Goal: Check status: Check status

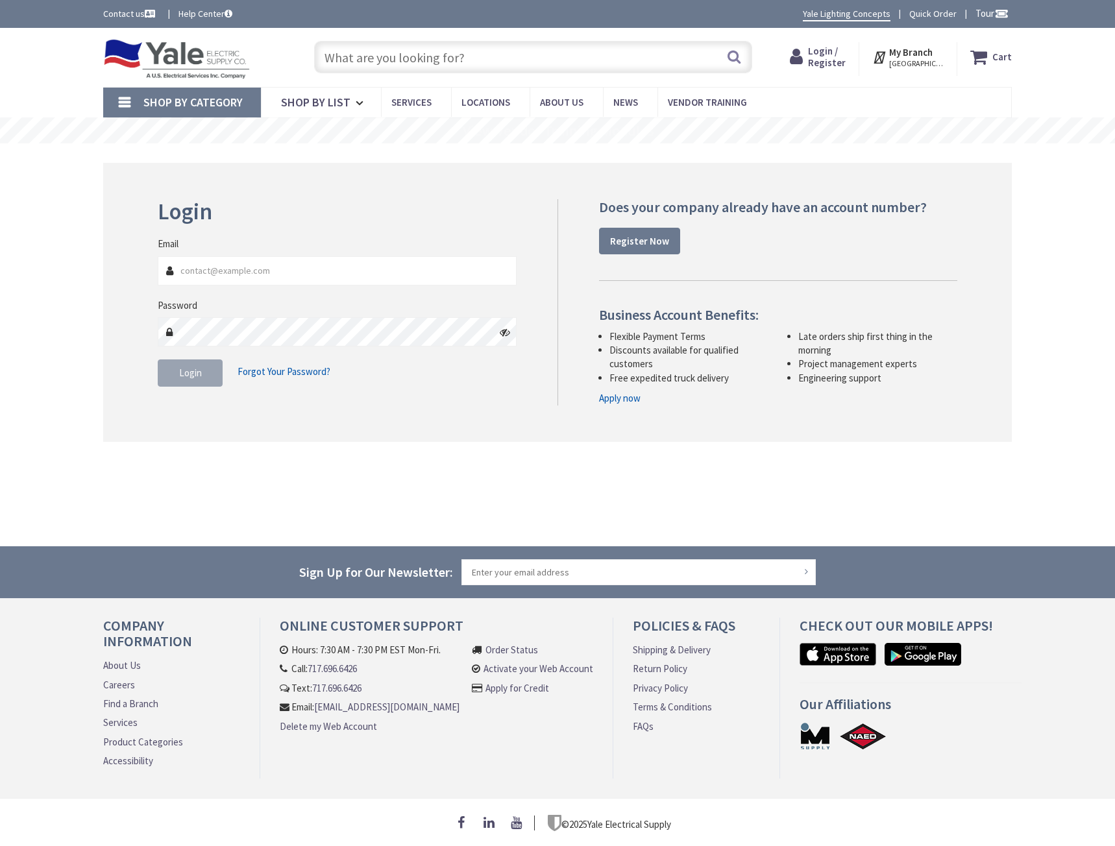
type input "[GEOGRAPHIC_DATA], [GEOGRAPHIC_DATA]"
click at [323, 277] on input "Email" at bounding box center [337, 270] width 359 height 29
type input "ricky@mannbro.com"
click at [201, 369] on span "Login" at bounding box center [190, 373] width 23 height 12
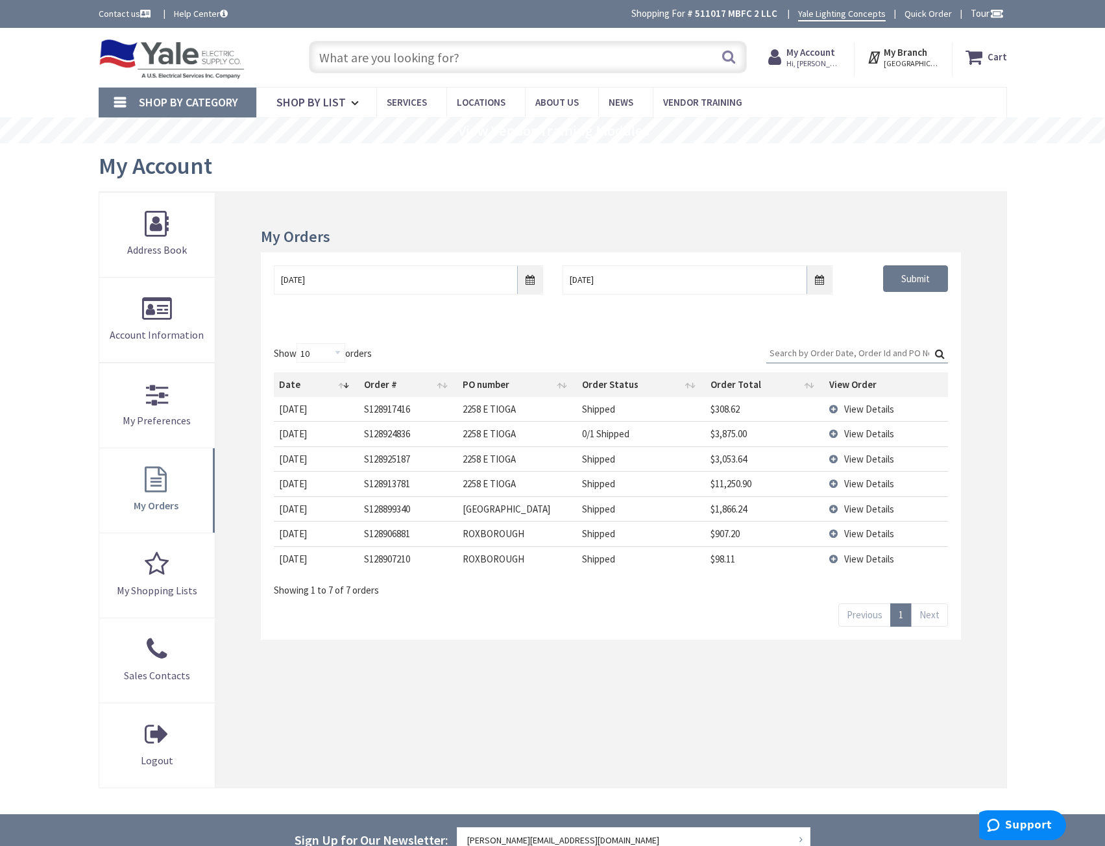
click at [852, 456] on span "View Details" at bounding box center [869, 459] width 50 height 12
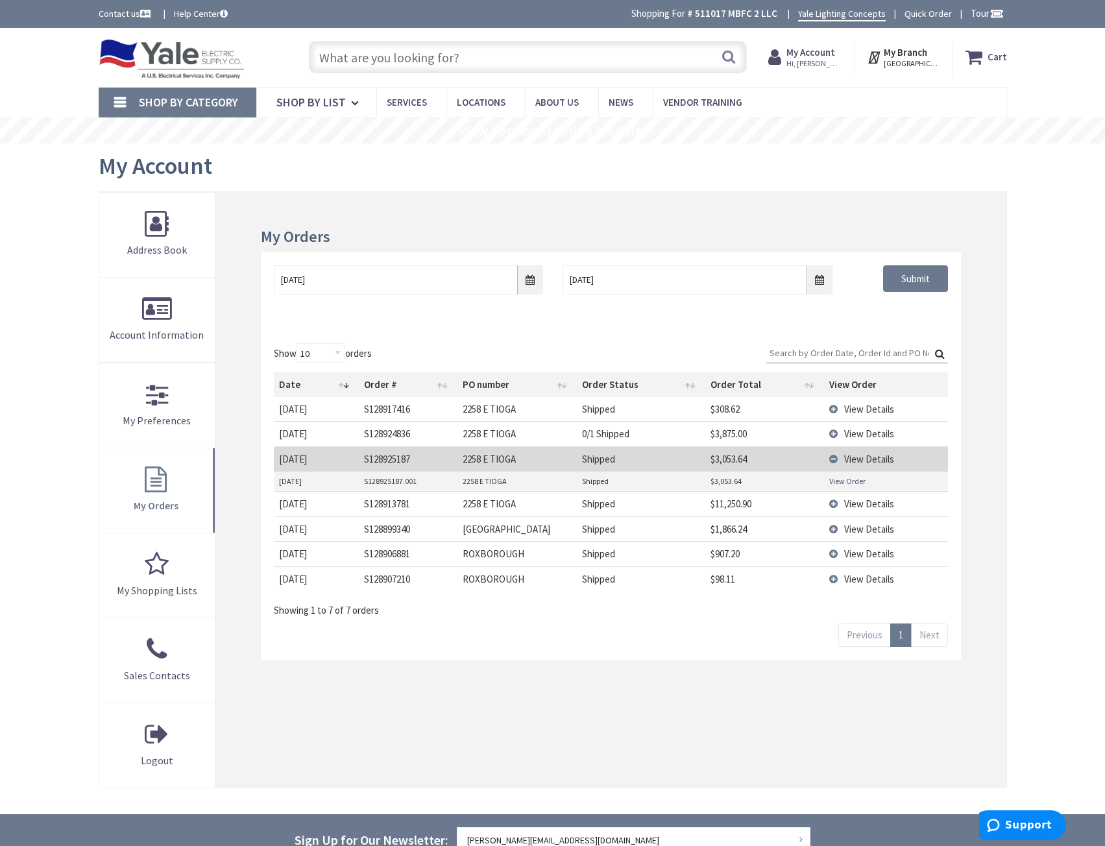
click at [831, 481] on link "View Order" at bounding box center [847, 481] width 36 height 11
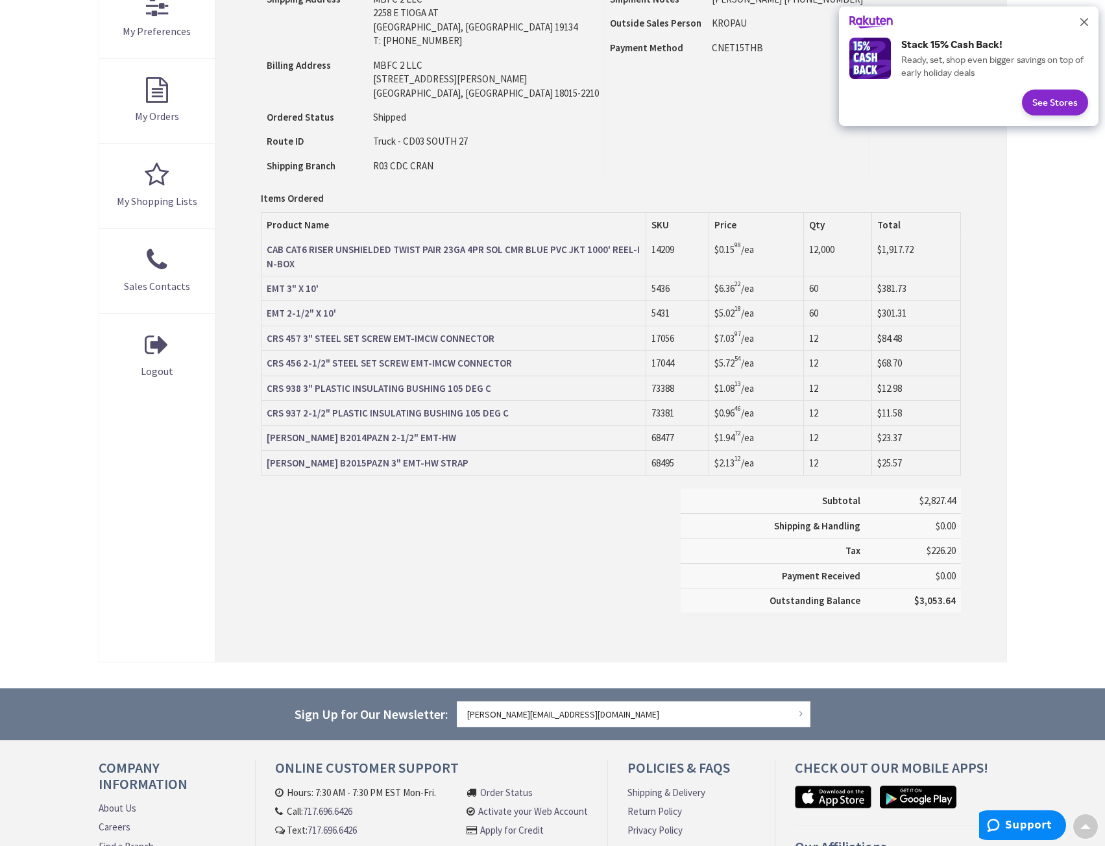
scroll to position [65, 0]
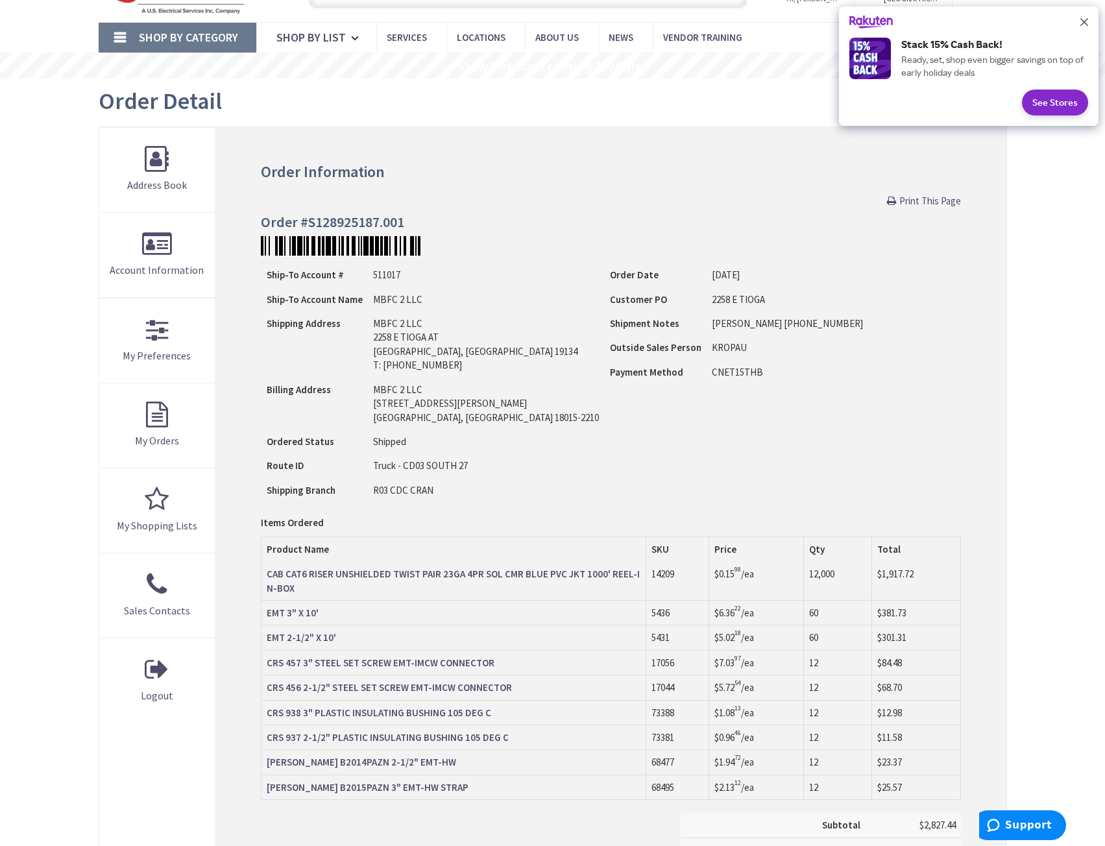
click at [348, 225] on h4 "Order #S128925187.001" at bounding box center [611, 222] width 700 height 16
copy h4 "S128925187.001"
click at [702, 322] on div "Ship-To Account # 511017 Ship-To Account Name MBFC 2 LLC Shipping Address MBFC …" at bounding box center [611, 382] width 700 height 241
